Goal: Find specific page/section: Locate item on page

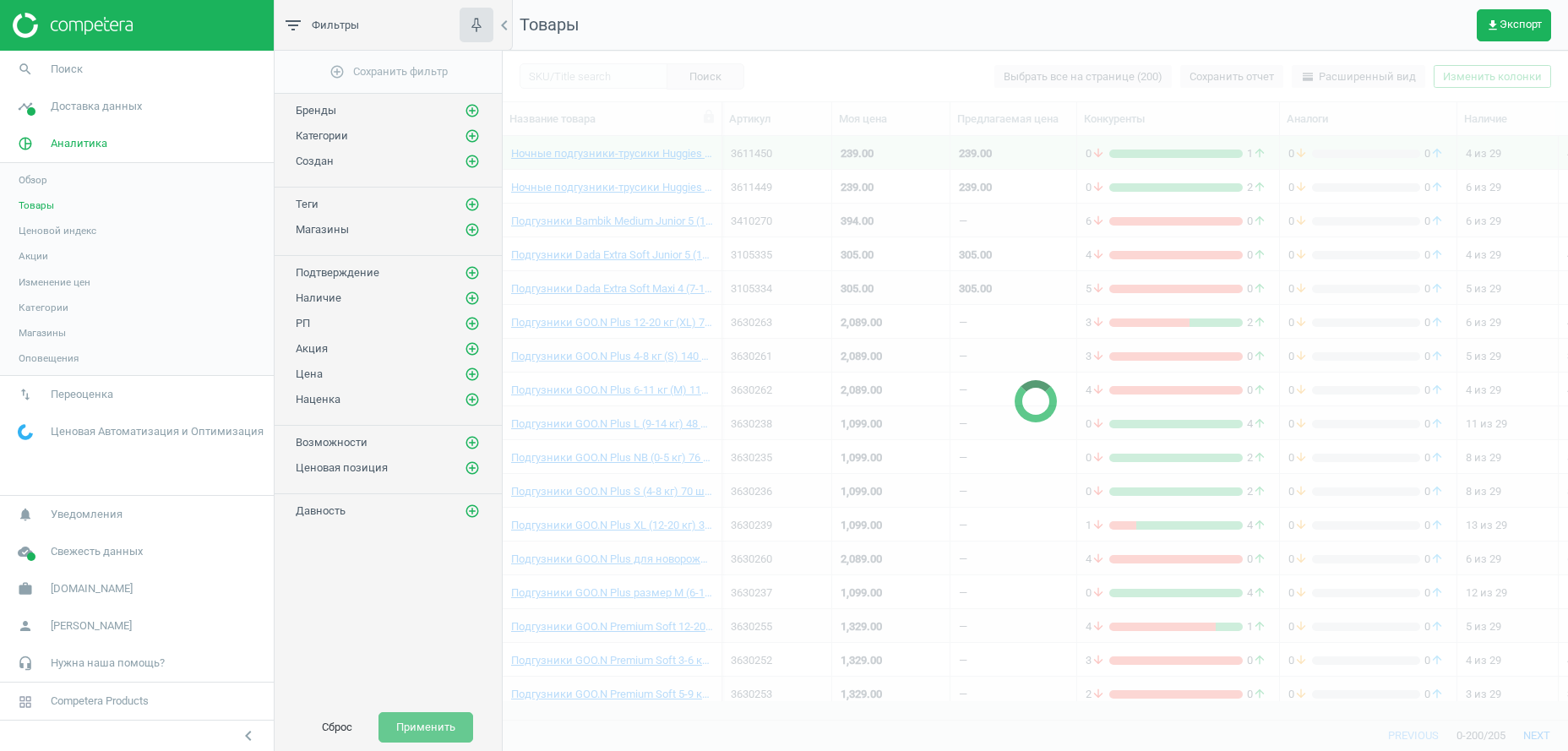
click at [572, 74] on div at bounding box center [1035, 401] width 1065 height 700
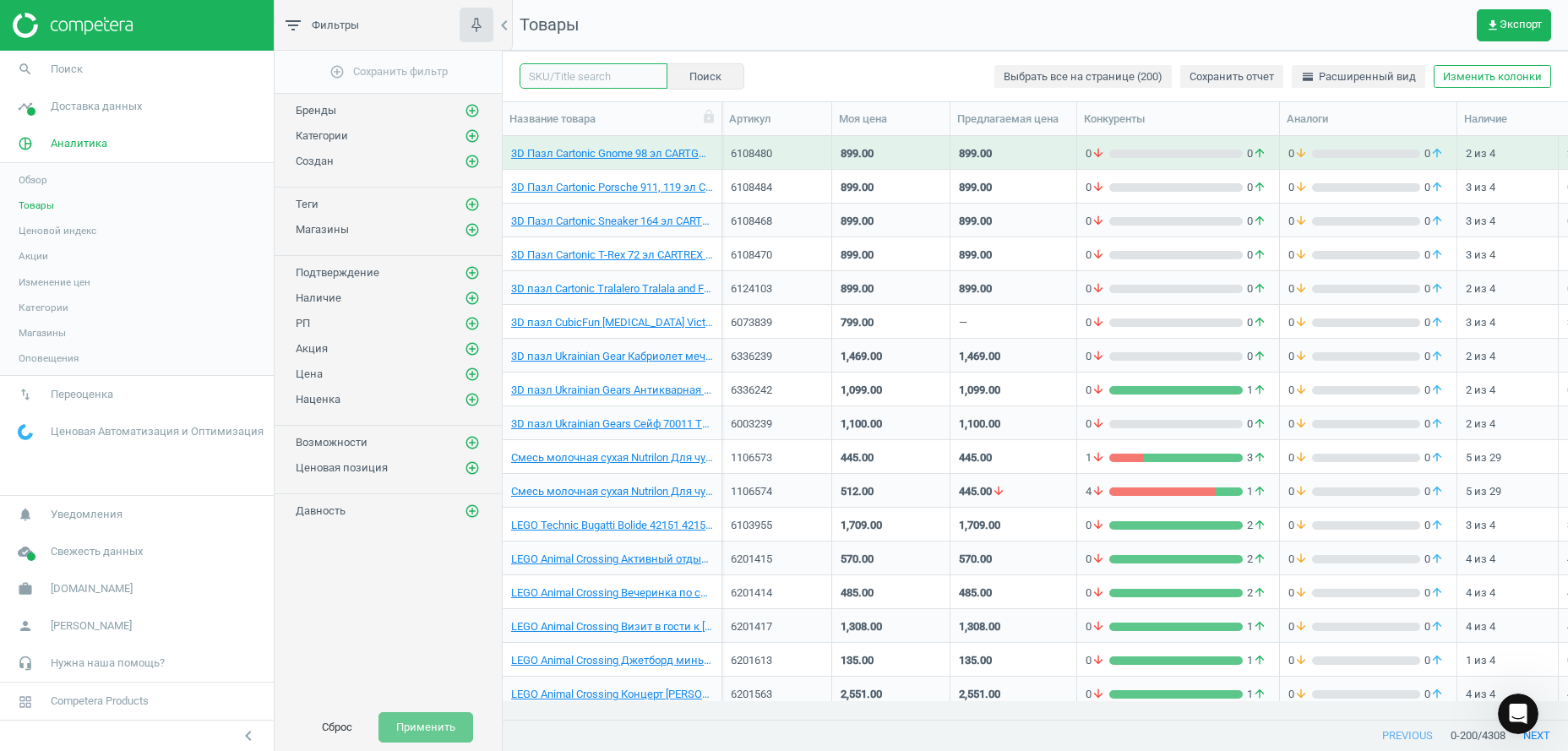
click at [586, 79] on input "text" at bounding box center [594, 76] width 148 height 25
paste input "6201968"
type input "6201968"
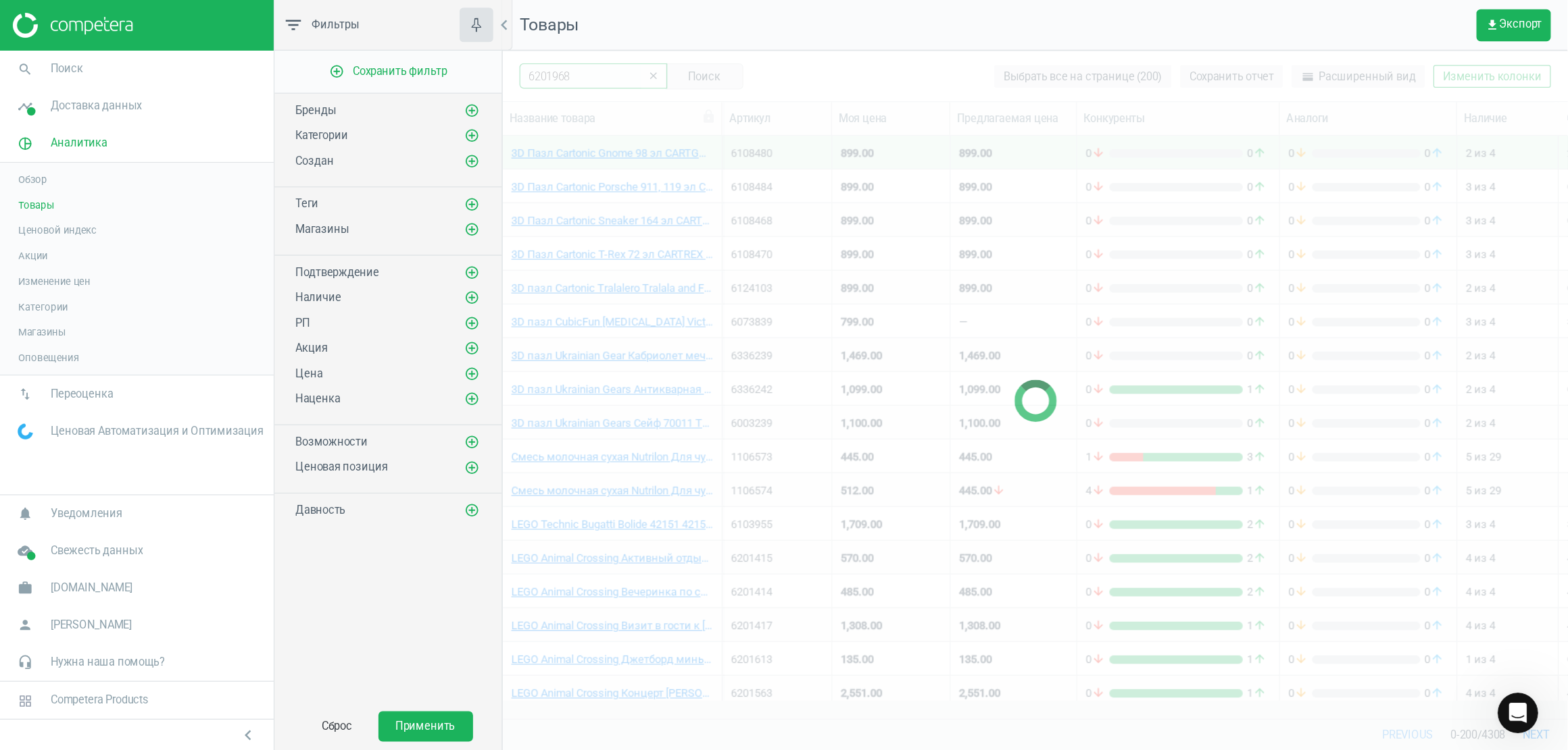
scroll to position [1383, 0]
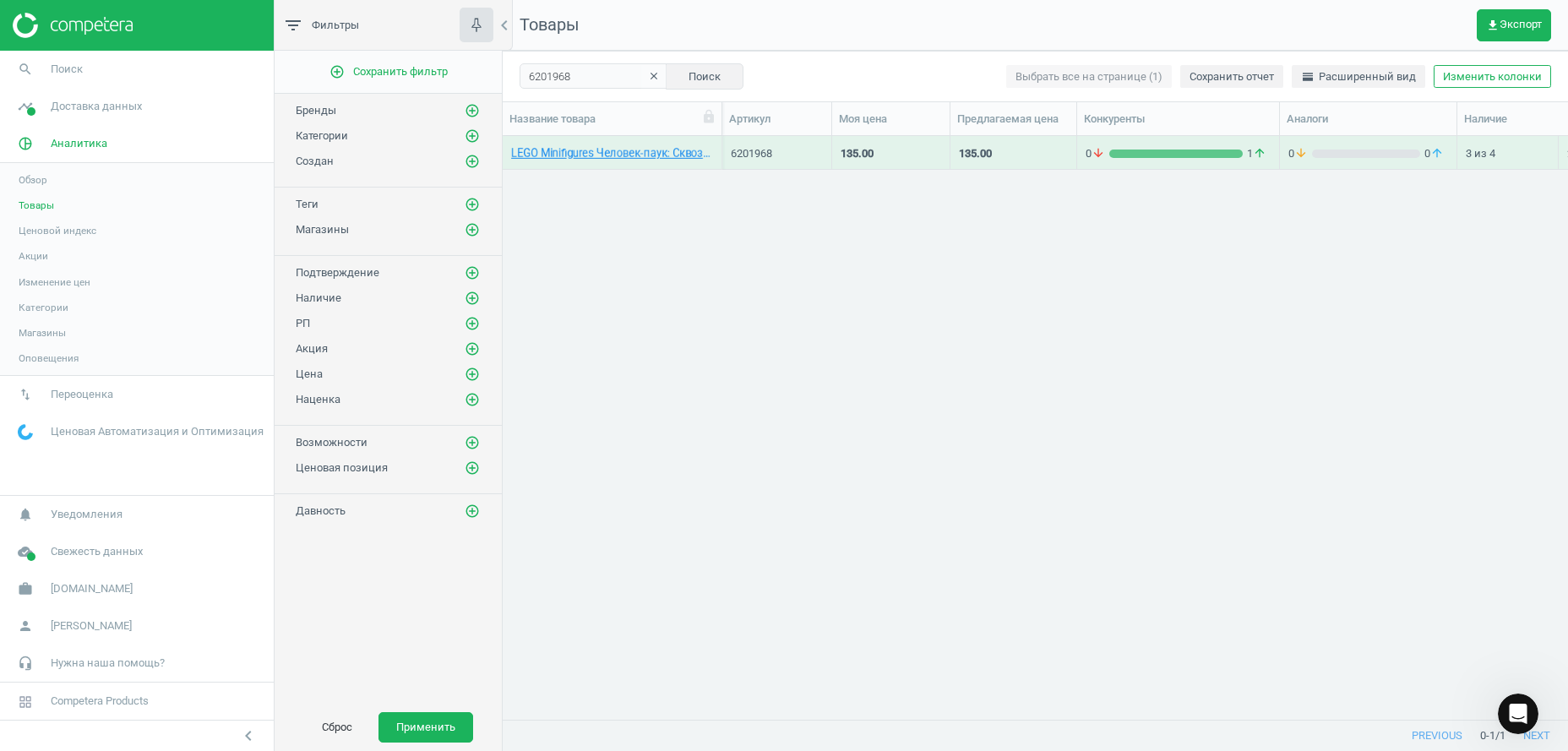
click at [1118, 162] on div "0 arrow_downward 1 arrow_upward" at bounding box center [1178, 157] width 185 height 21
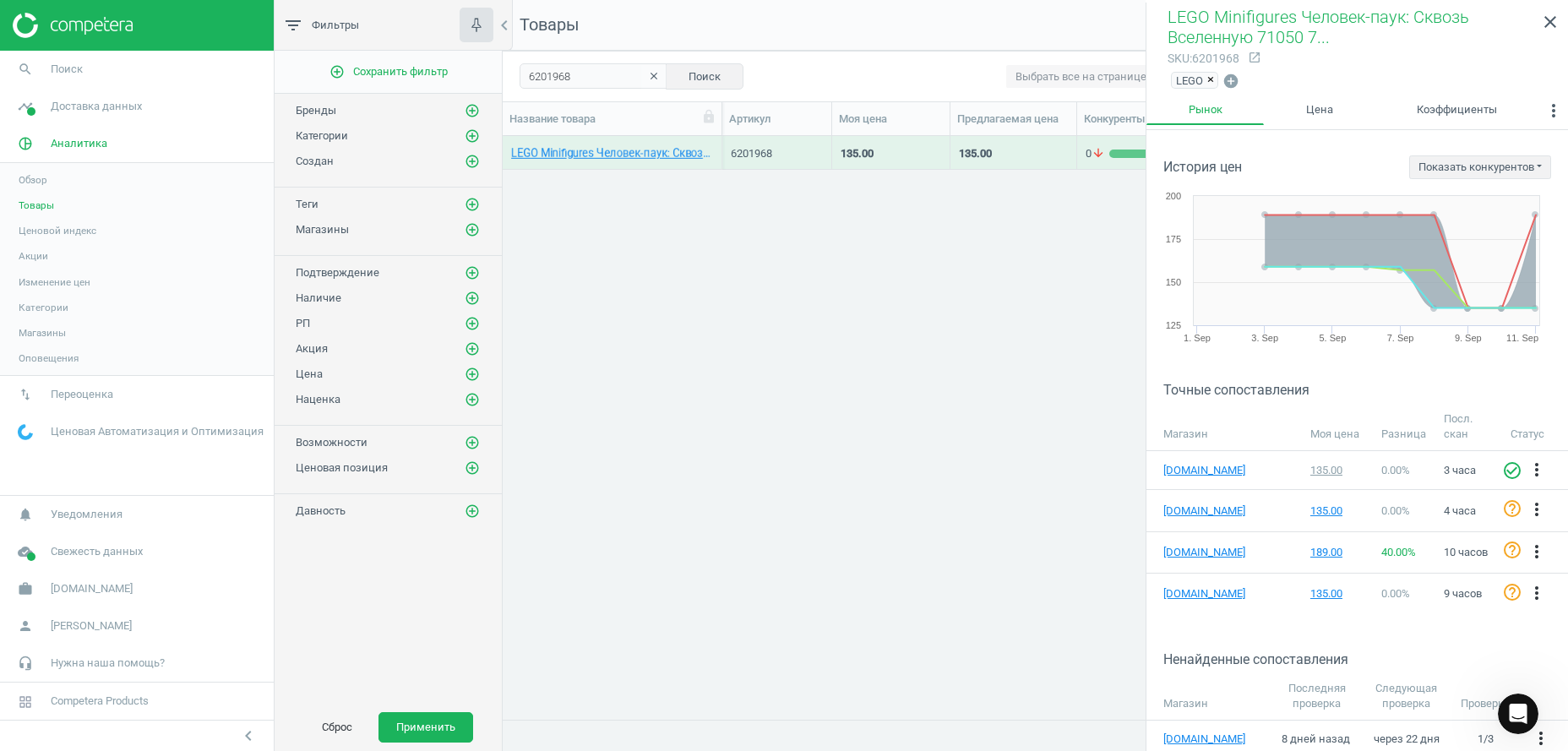
click at [695, 353] on div "LEGO Minifigures Человек-паук: Сквозь Вселенную 71050 71050 TM: LEGO 6201968 13…" at bounding box center [1035, 418] width 1065 height 566
click at [1509, 169] on button "Показать конкурентов" at bounding box center [1480, 167] width 142 height 23
